Goal: Information Seeking & Learning: Learn about a topic

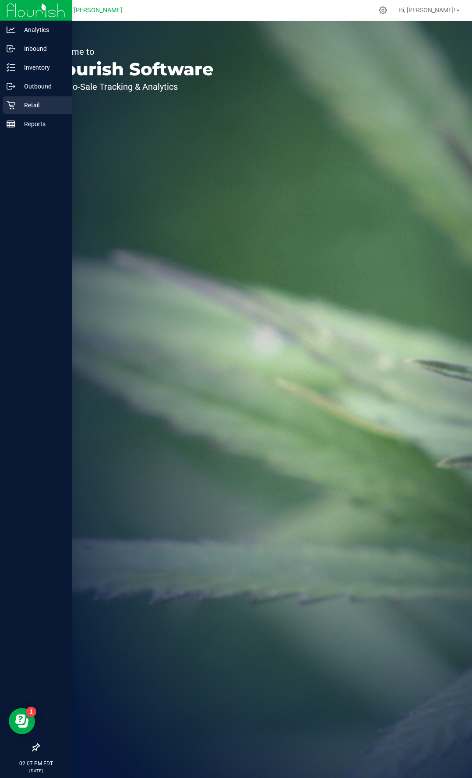
click at [42, 106] on p "Retail" at bounding box center [41, 105] width 53 height 11
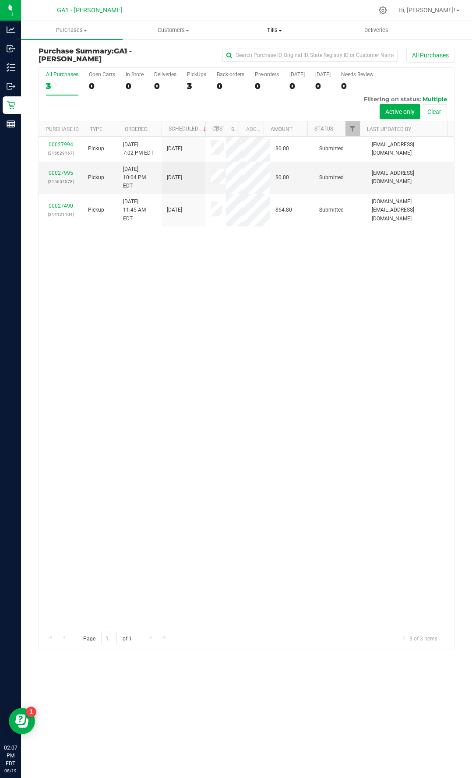
click at [277, 25] on uib-tab-heading "Tills Manage tills Reconcile e-payments" at bounding box center [275, 30] width 101 height 18
click at [264, 53] on span "Manage tills" at bounding box center [253, 52] width 59 height 7
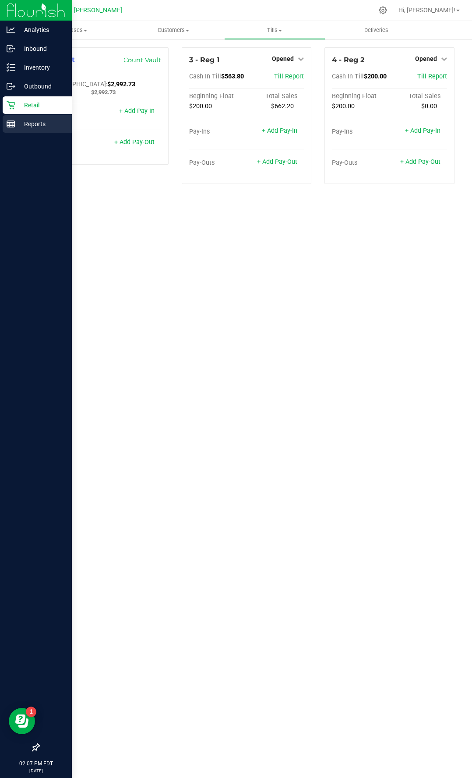
click at [27, 123] on p "Reports" at bounding box center [41, 124] width 53 height 11
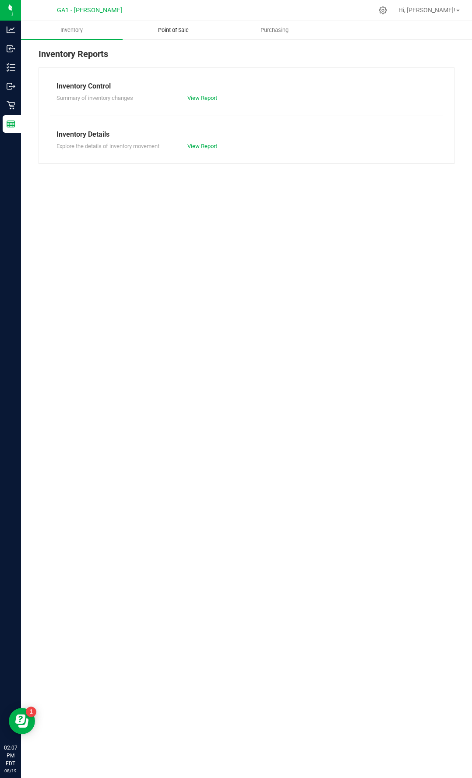
drag, startPoint x: 181, startPoint y: 30, endPoint x: 189, endPoint y: 38, distance: 11.2
click at [181, 30] on span "Point of Sale" at bounding box center [173, 30] width 54 height 8
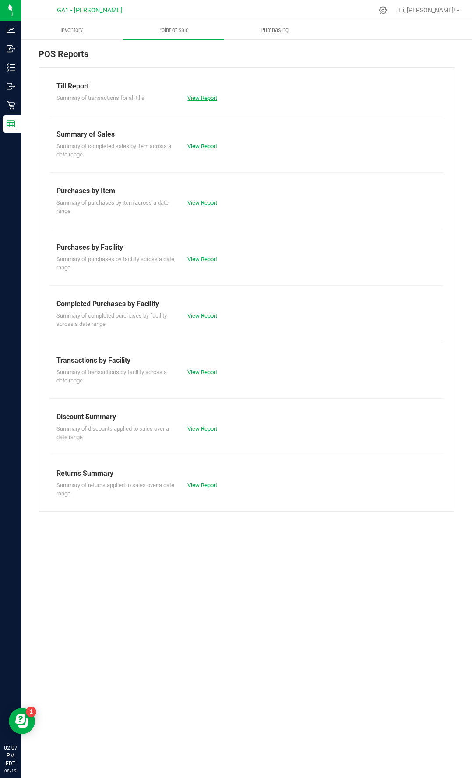
click at [205, 95] on link "View Report" at bounding box center [202, 98] width 30 height 7
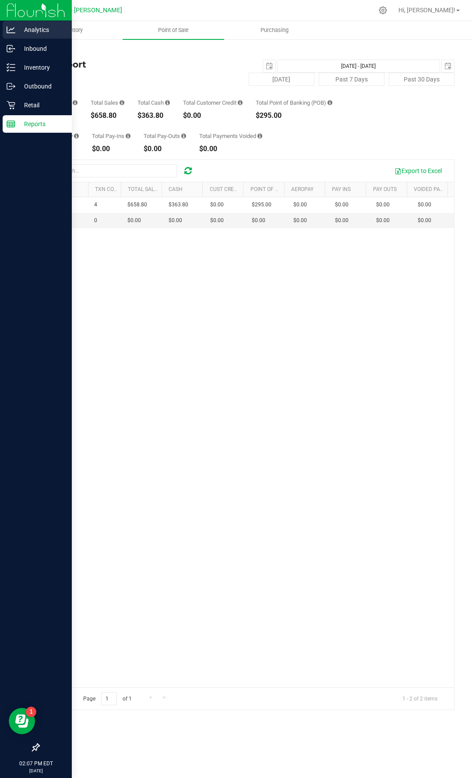
click at [25, 37] on div "Analytics" at bounding box center [37, 30] width 69 height 18
